Goal: Find specific page/section: Find specific page/section

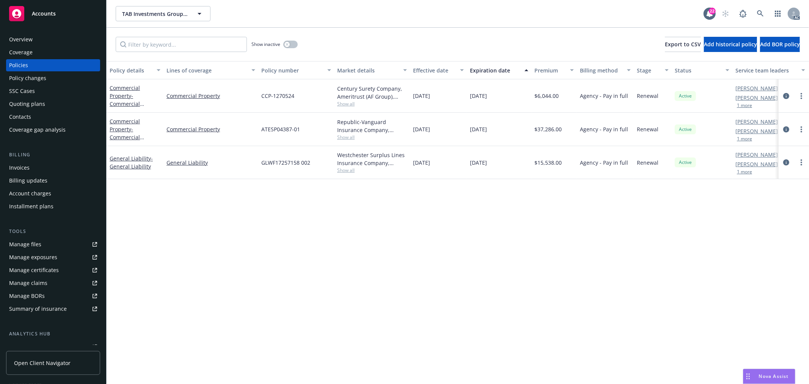
click at [745, 139] on button "1 more" at bounding box center [743, 138] width 15 height 5
